Goal: Task Accomplishment & Management: Complete application form

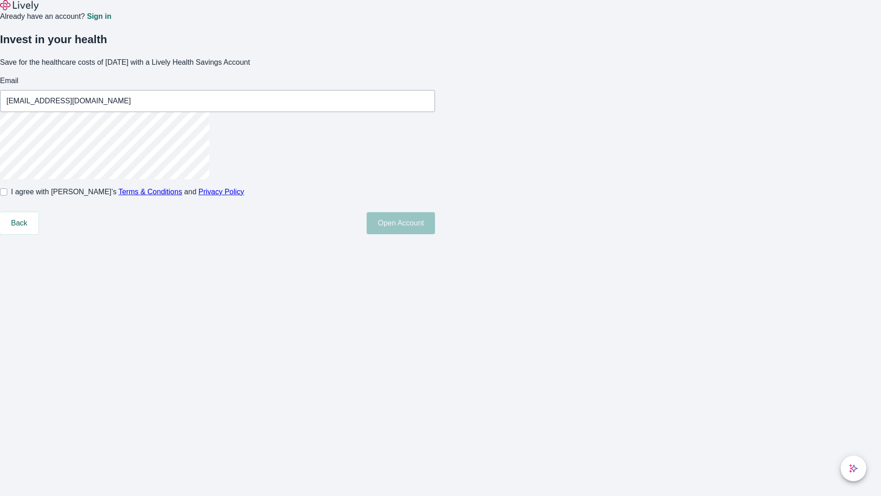
click at [7, 195] on input "I agree with Lively’s Terms & Conditions and Privacy Policy" at bounding box center [3, 191] width 7 height 7
checkbox input "true"
click at [435, 234] on button "Open Account" at bounding box center [401, 223] width 68 height 22
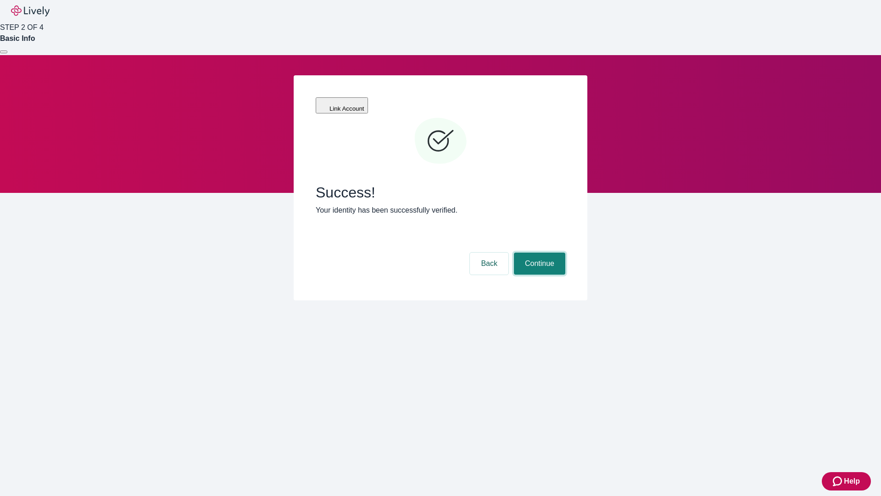
click at [538, 252] on button "Continue" at bounding box center [539, 263] width 51 height 22
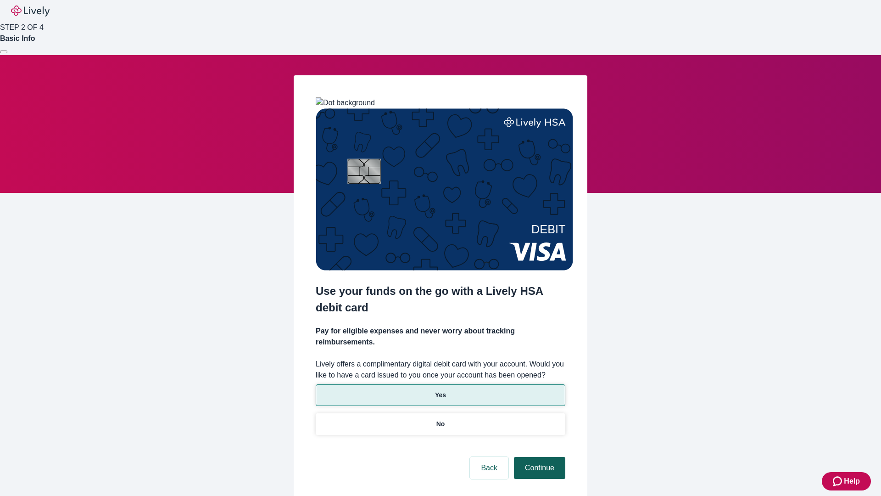
click at [440, 390] on p "Yes" at bounding box center [440, 395] width 11 height 10
click at [538, 457] on button "Continue" at bounding box center [539, 468] width 51 height 22
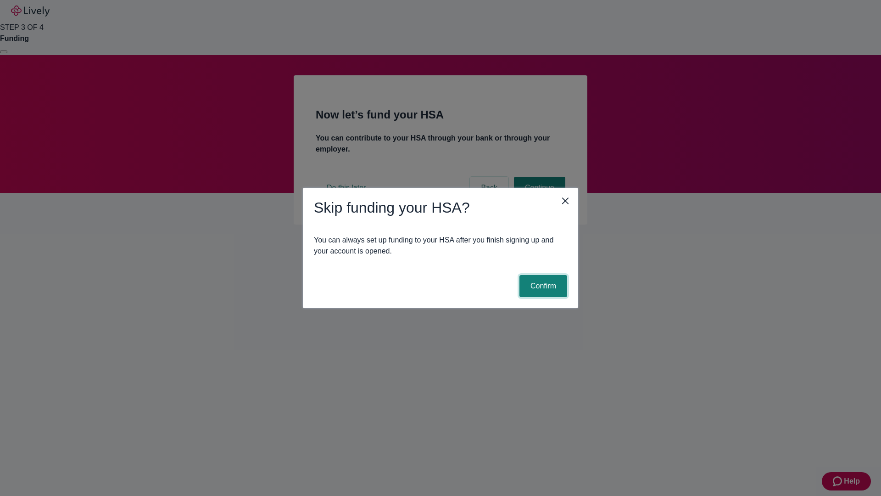
click at [542, 286] on button "Confirm" at bounding box center [543, 286] width 48 height 22
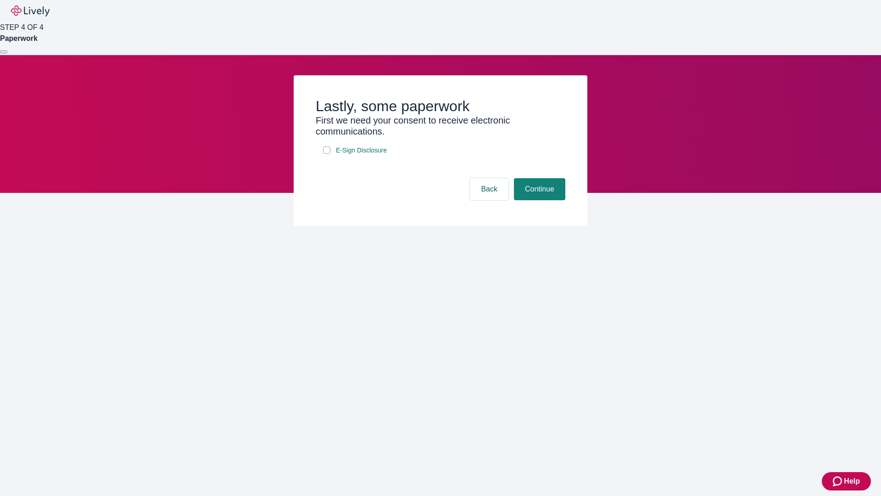
click at [327, 154] on input "E-Sign Disclosure" at bounding box center [326, 149] width 7 height 7
checkbox input "true"
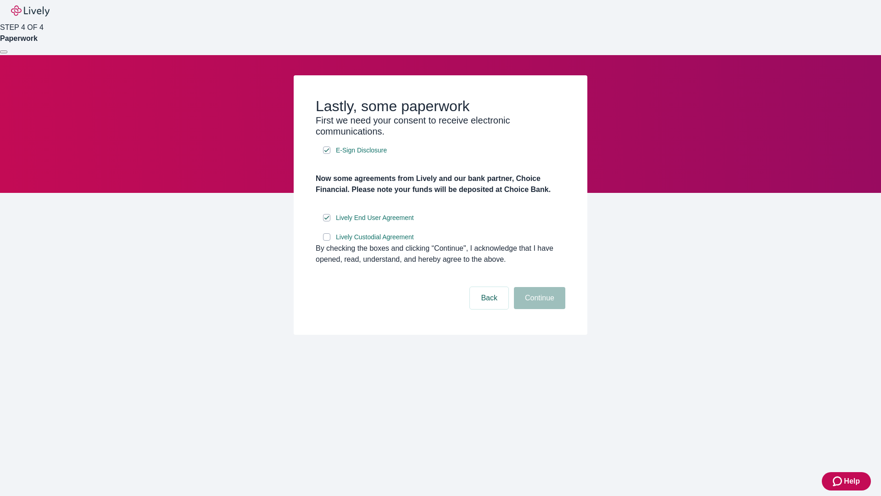
click at [327, 240] on input "Lively Custodial Agreement" at bounding box center [326, 236] width 7 height 7
checkbox input "true"
click at [538, 309] on button "Continue" at bounding box center [539, 298] width 51 height 22
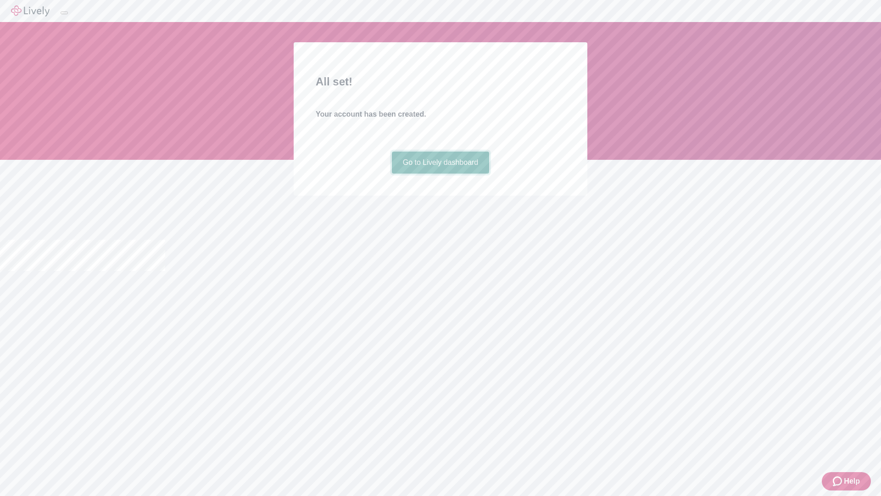
click at [440, 173] on link "Go to Lively dashboard" at bounding box center [441, 162] width 98 height 22
